Goal: Task Accomplishment & Management: Complete application form

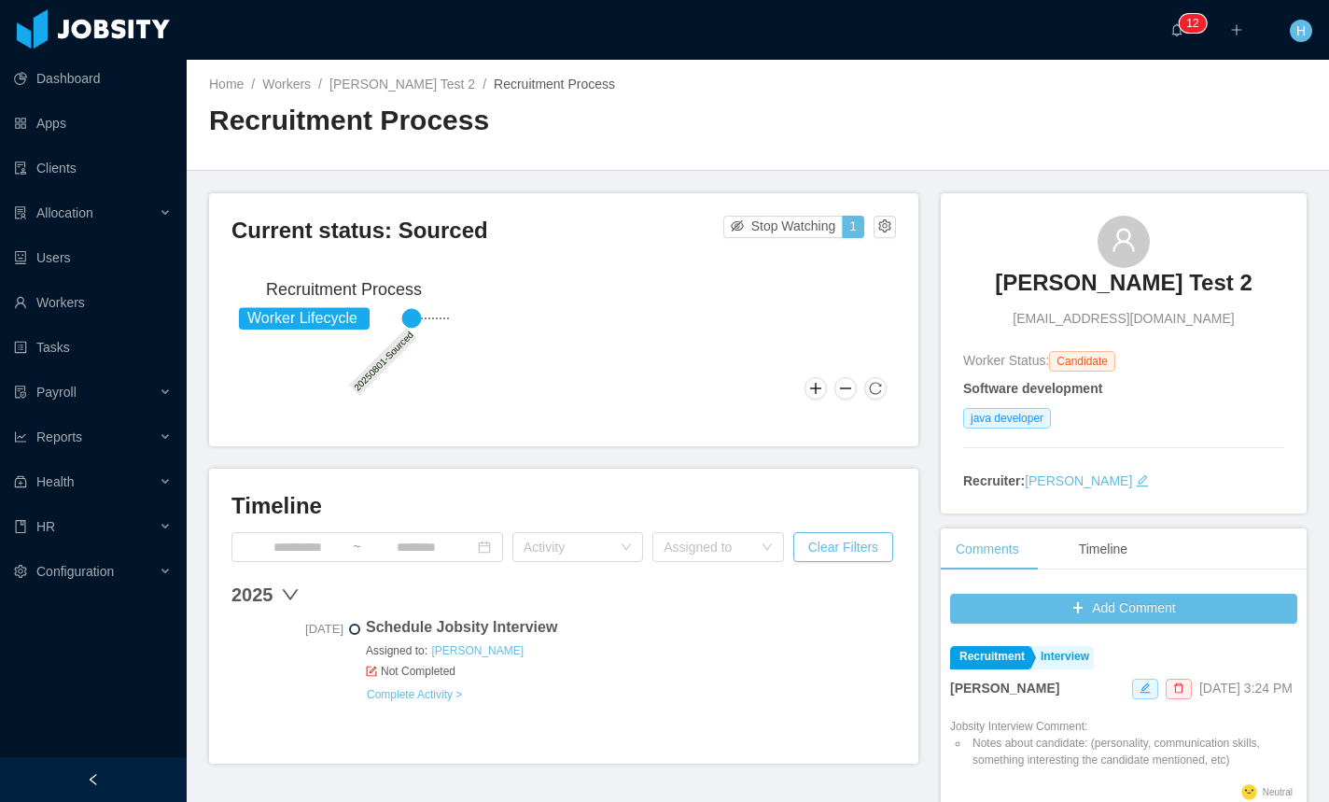
click at [446, 699] on link "Complete Activity >" at bounding box center [414, 694] width 97 height 15
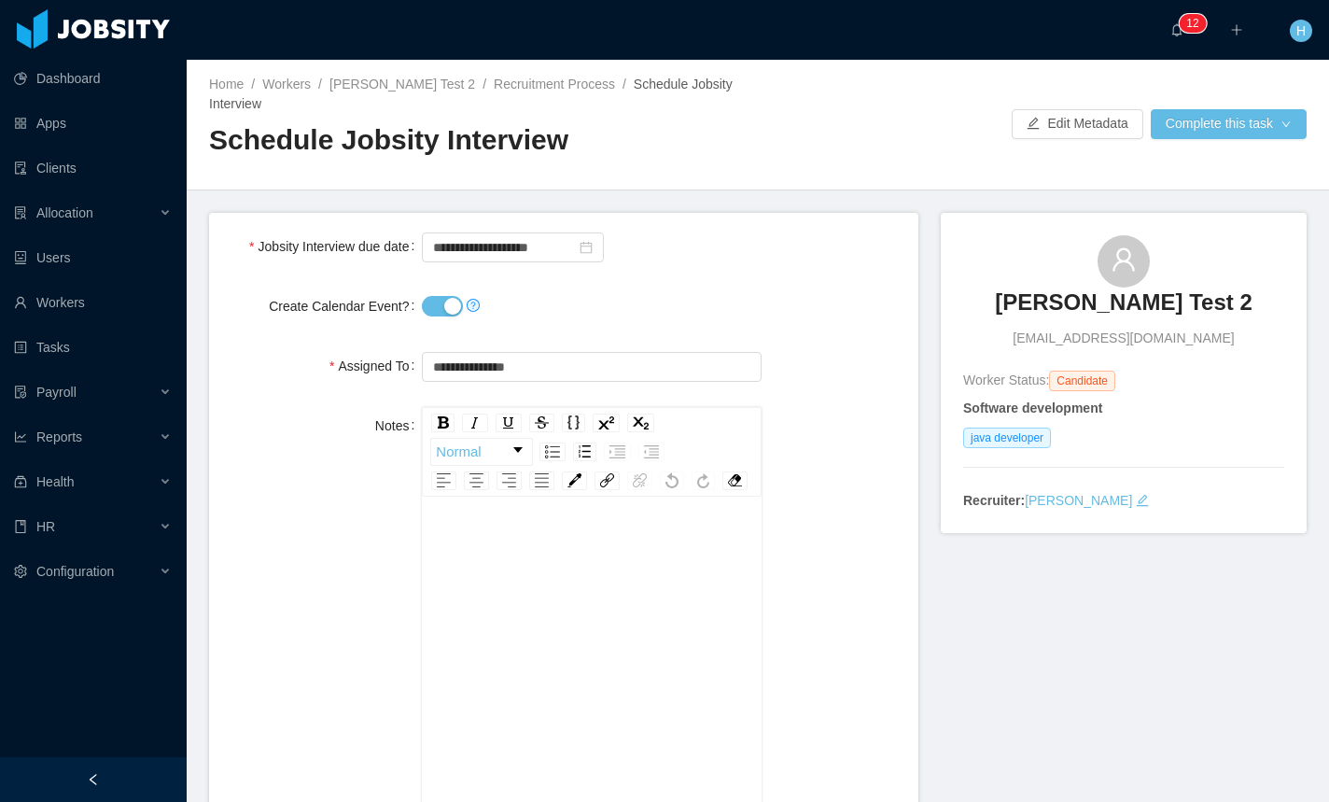
click at [446, 296] on button "Create Calendar Event?" at bounding box center [442, 306] width 41 height 21
click at [1155, 130] on div "Home / Workers / [PERSON_NAME] Test 2 / Recruitment Process / Schedule Jobsity …" at bounding box center [758, 125] width 1142 height 131
click at [1157, 125] on button "Complete this task" at bounding box center [1229, 124] width 156 height 30
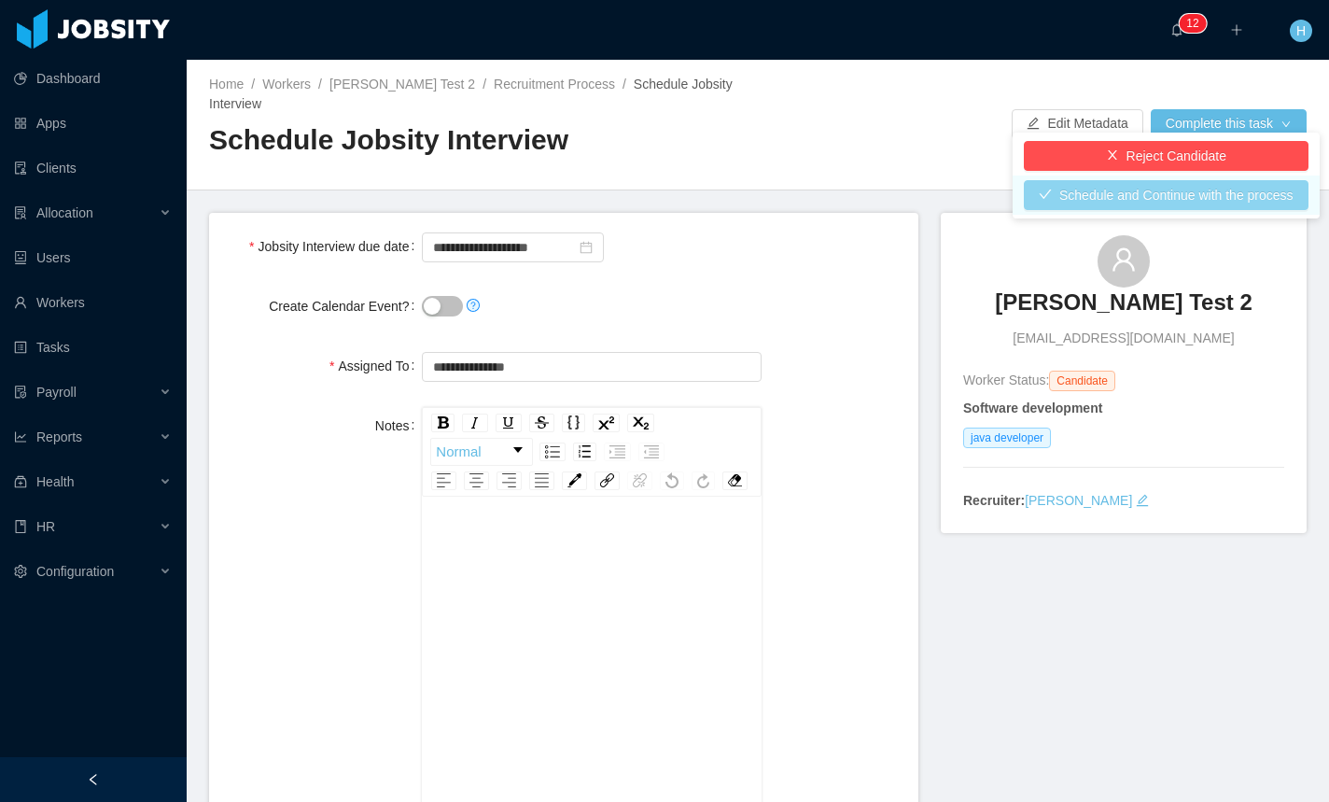
click at [1111, 202] on button "Schedule and Continue with the process" at bounding box center [1166, 195] width 285 height 30
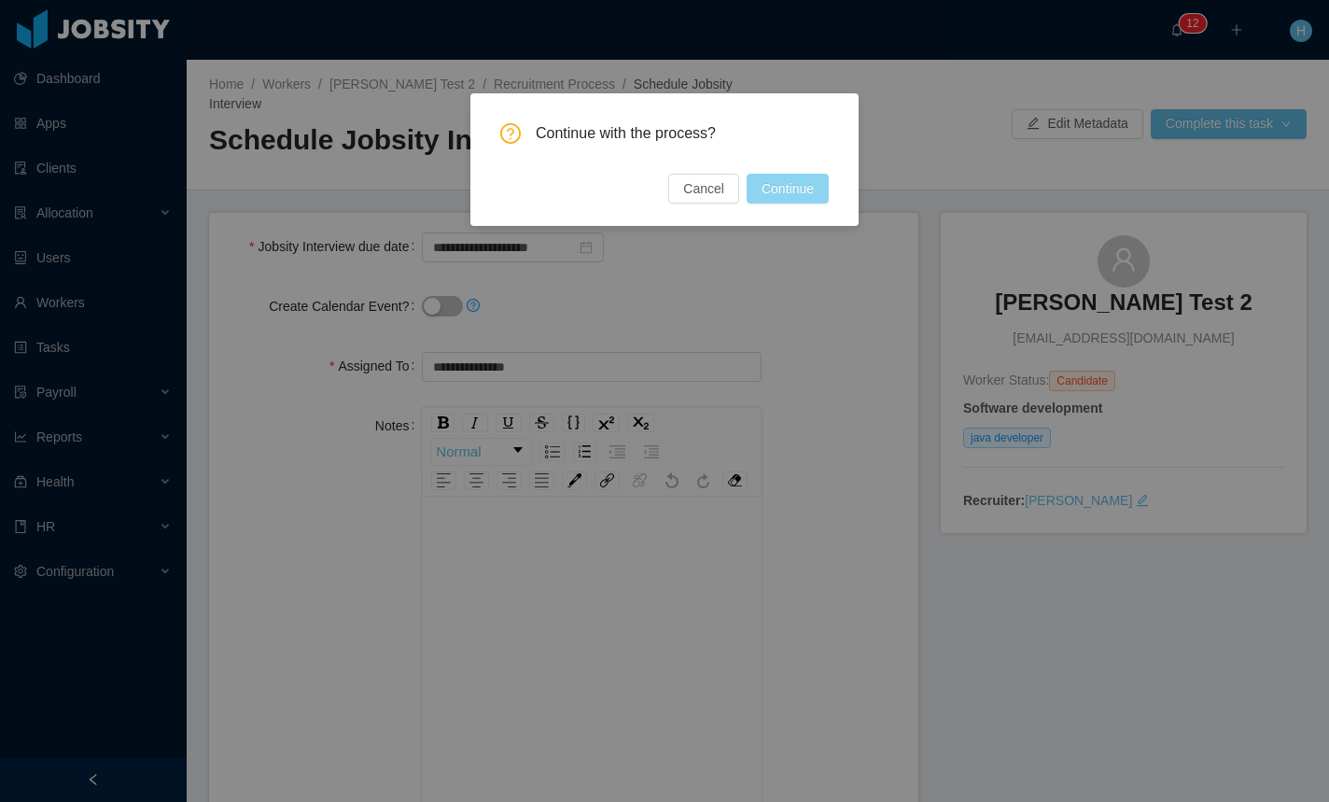
click at [789, 196] on button "Continue" at bounding box center [788, 189] width 82 height 30
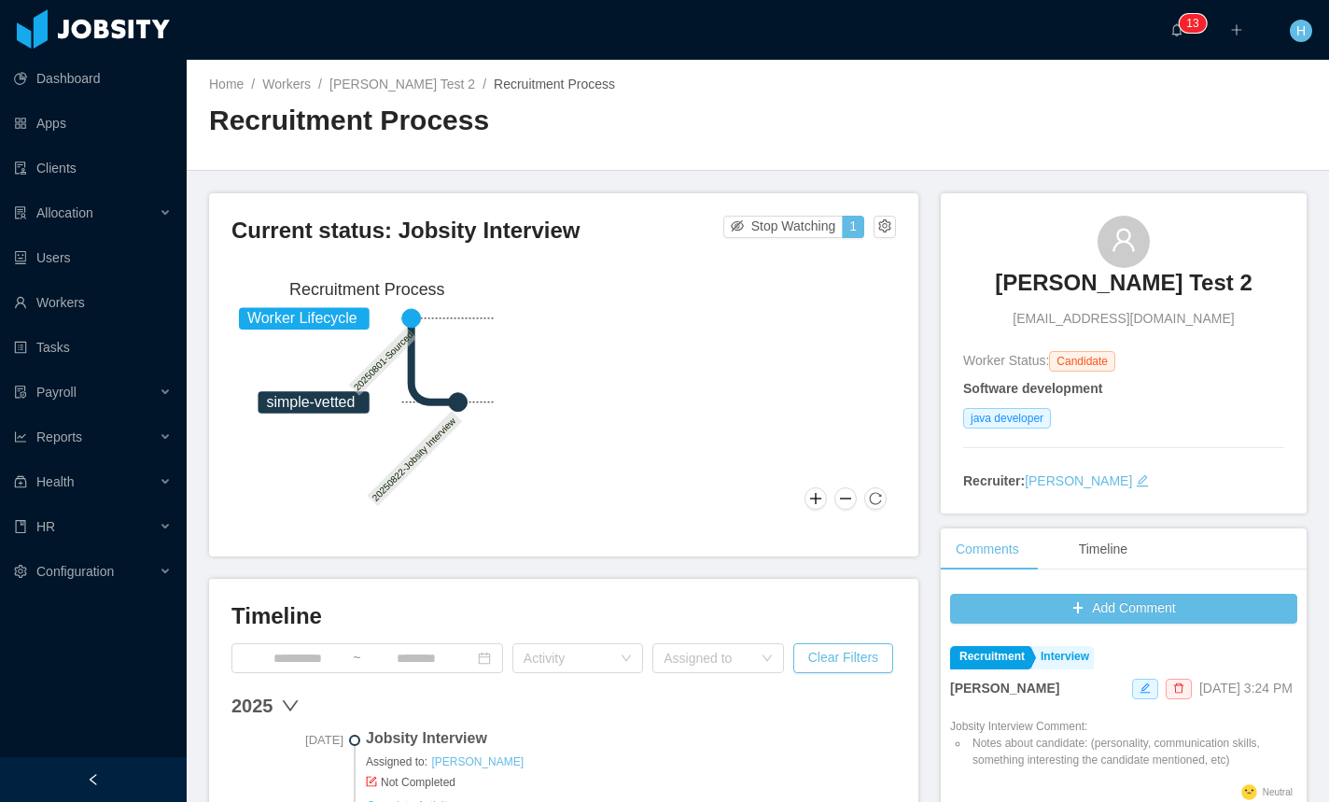
scroll to position [403, 0]
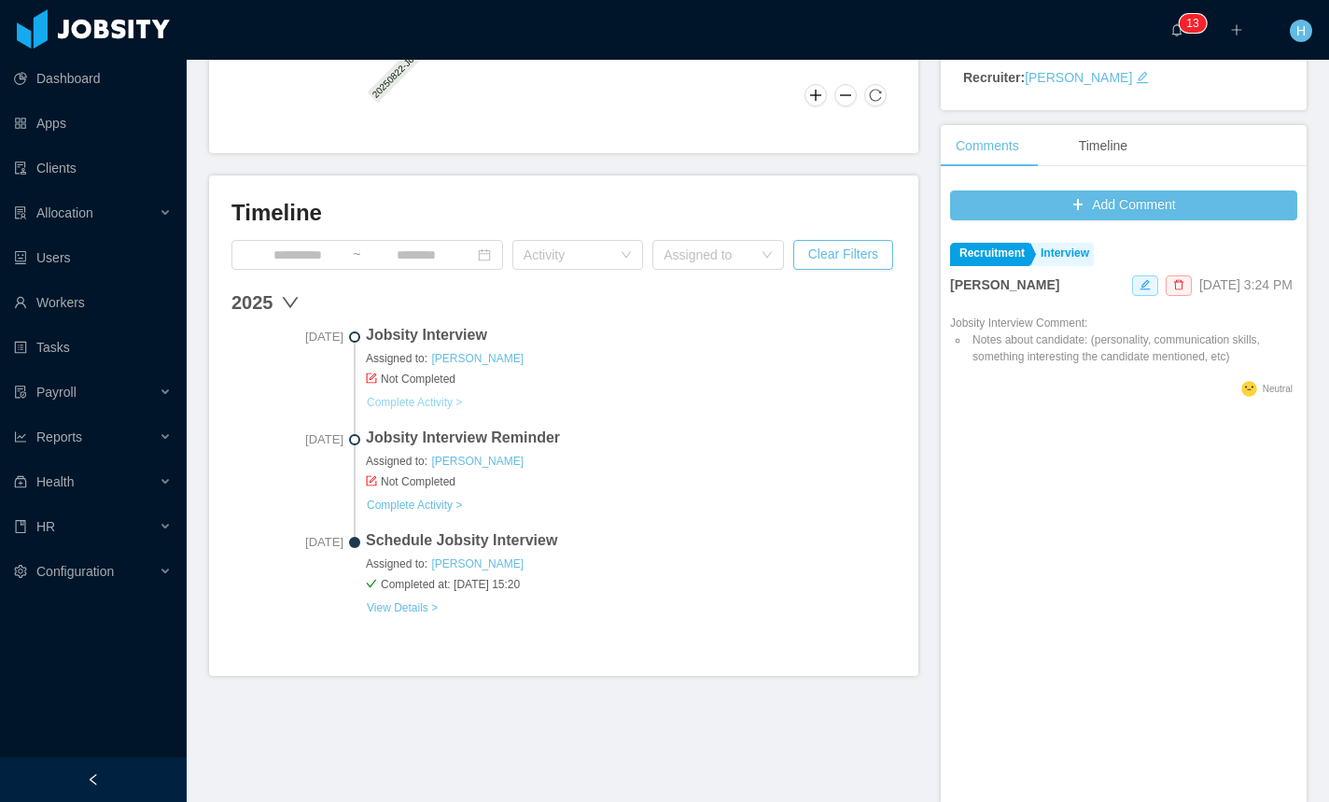
click at [400, 405] on link "Complete Activity >" at bounding box center [414, 402] width 97 height 15
